Goal: Find specific fact: Find specific fact

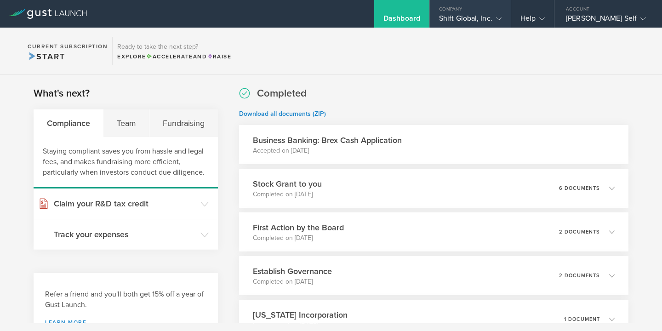
click at [499, 20] on icon at bounding box center [499, 19] width 6 height 6
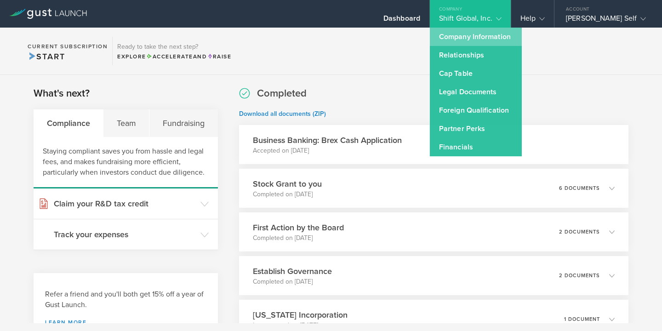
click at [476, 34] on link "Company Information" at bounding box center [476, 37] width 92 height 18
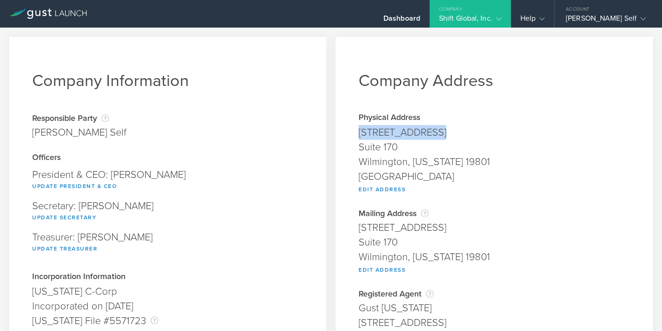
drag, startPoint x: 361, startPoint y: 132, endPoint x: 432, endPoint y: 138, distance: 71.5
click at [432, 138] on div "[STREET_ADDRESS]" at bounding box center [493, 132] width 271 height 15
click at [366, 137] on div "[STREET_ADDRESS]" at bounding box center [493, 132] width 271 height 15
drag, startPoint x: 359, startPoint y: 131, endPoint x: 400, endPoint y: 152, distance: 45.6
click at [400, 152] on span "[STREET_ADDRESS][US_STATE] [GEOGRAPHIC_DATA] Edit Address" at bounding box center [493, 159] width 271 height 68
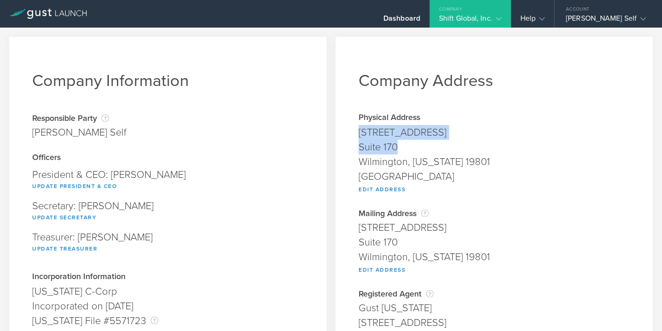
copy span "[STREET_ADDRESS]"
